Goal: Check status: Check status

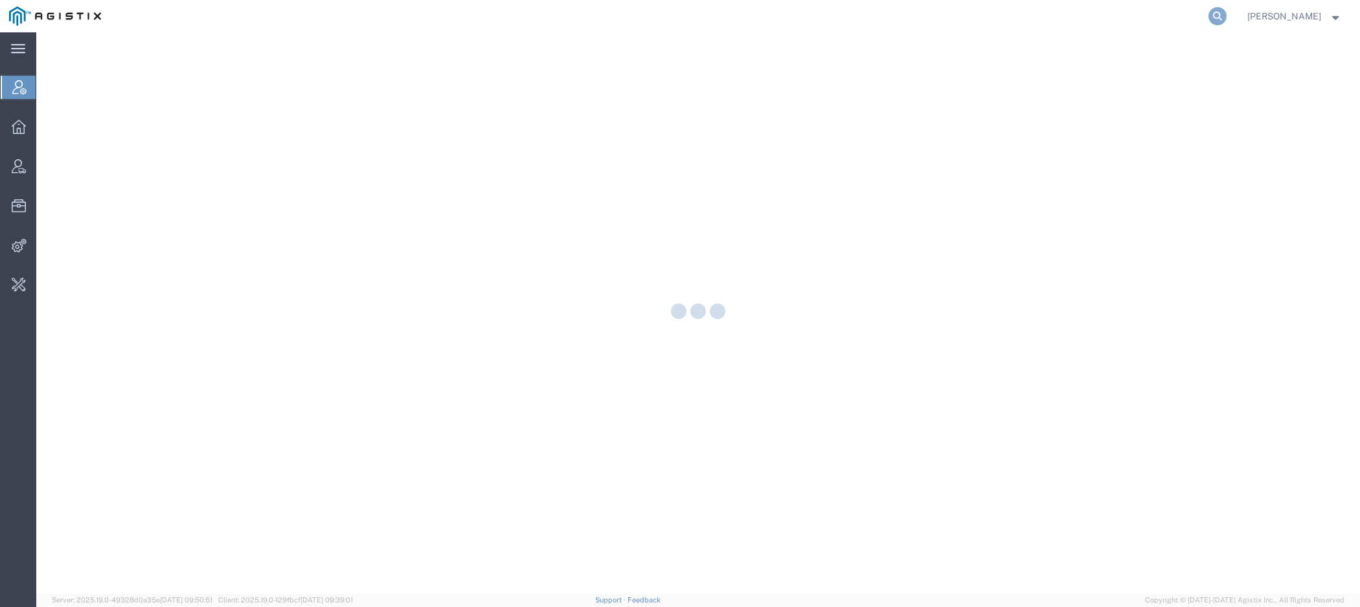
click at [1227, 16] on icon at bounding box center [1218, 16] width 18 height 18
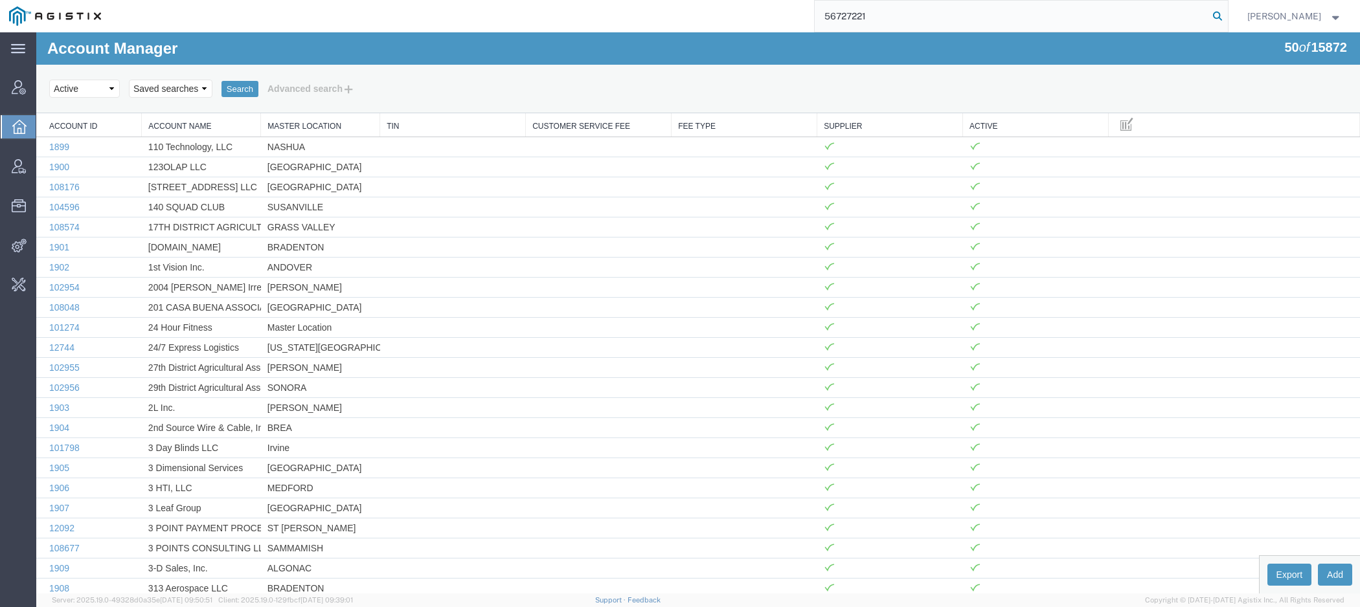
type input "56727221"
